Goal: Find specific page/section: Find specific page/section

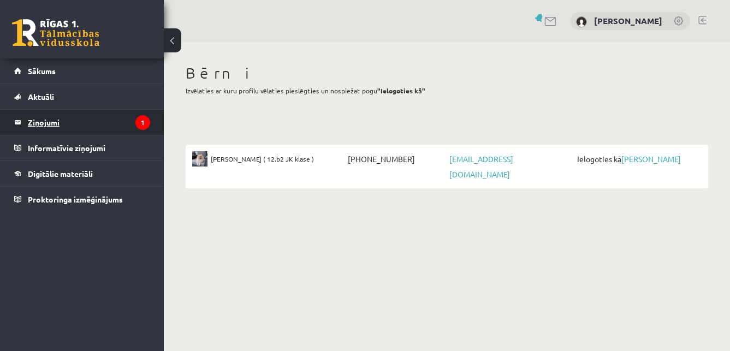
click at [55, 121] on legend "Ziņojumi 1" at bounding box center [89, 122] width 122 height 25
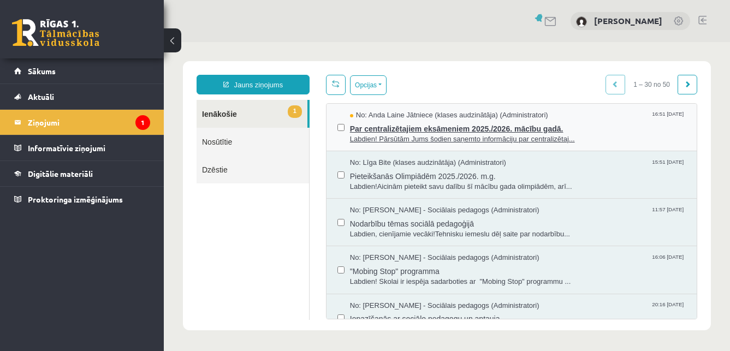
click at [412, 135] on span "Labdien! Pārsūtām Jums šodien saņemto informāciju par centralizētaj..." at bounding box center [518, 139] width 336 height 10
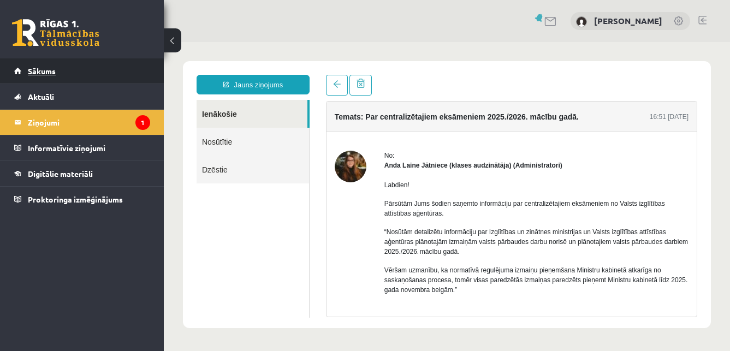
click at [32, 69] on span "Sākums" at bounding box center [42, 71] width 28 height 10
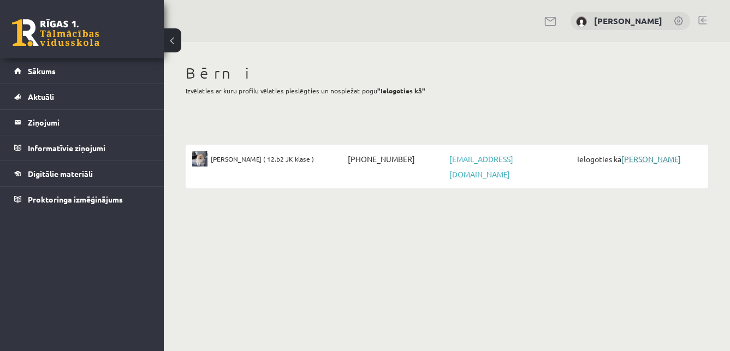
click at [657, 161] on link "[PERSON_NAME]" at bounding box center [652, 159] width 60 height 10
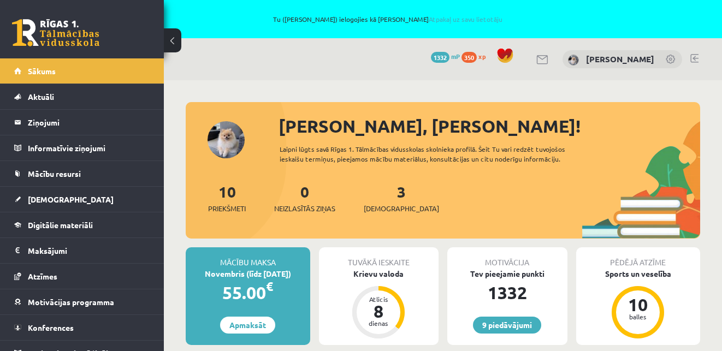
click at [697, 58] on link at bounding box center [695, 58] width 8 height 9
